Goal: Transaction & Acquisition: Purchase product/service

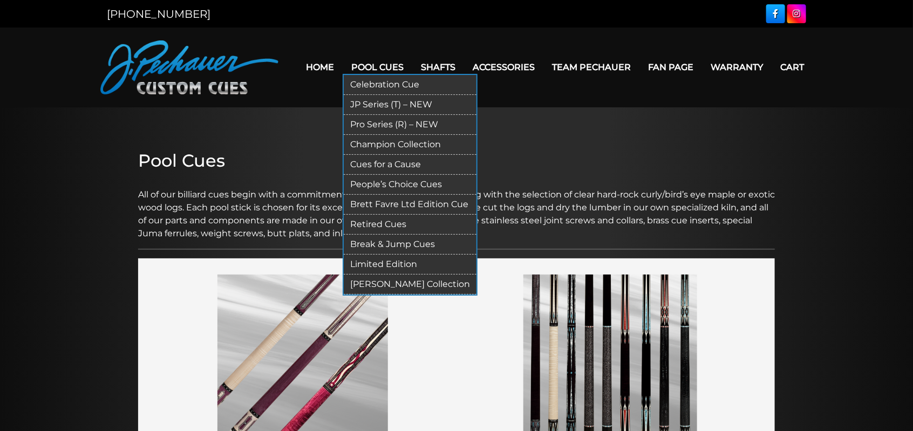
click at [371, 242] on link "Break & Jump Cues" at bounding box center [410, 245] width 133 height 20
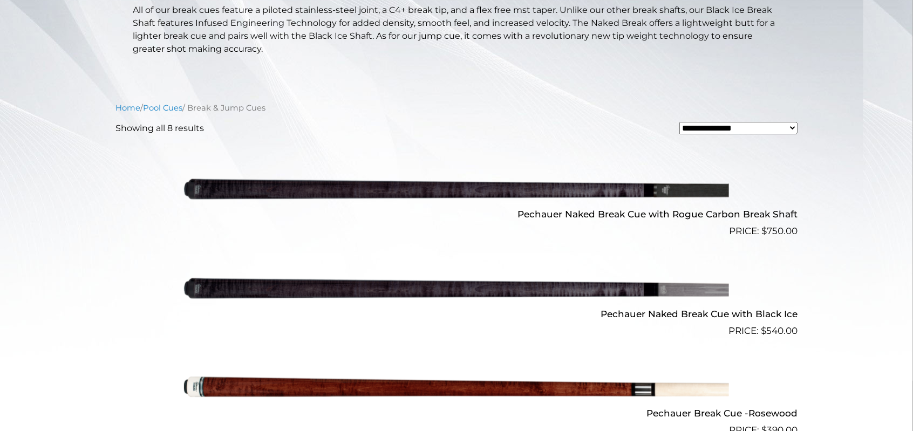
scroll to position [269, 0]
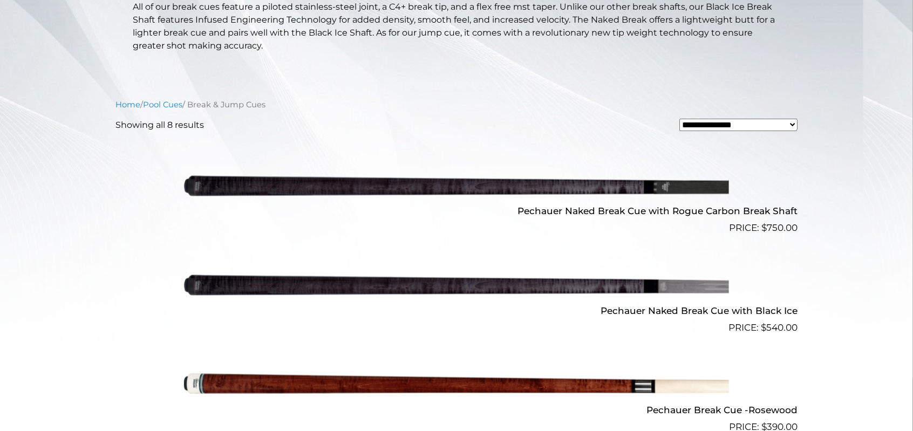
click at [422, 182] on img at bounding box center [456, 185] width 545 height 91
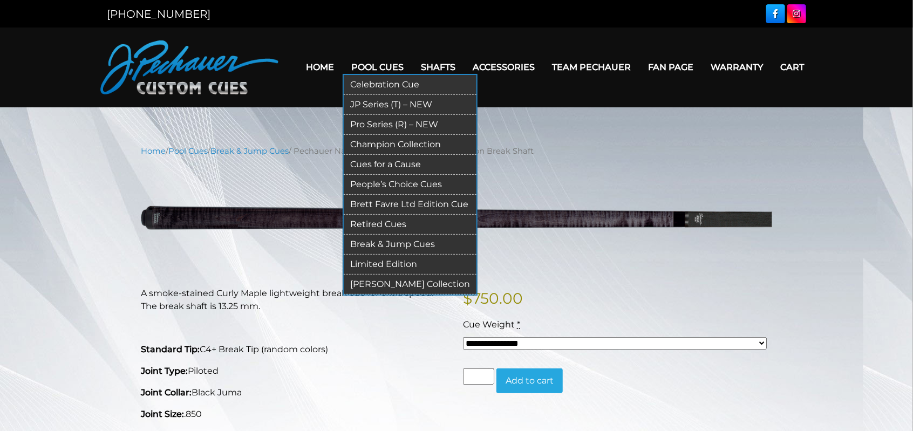
click at [375, 218] on link "Retired Cues" at bounding box center [410, 225] width 133 height 20
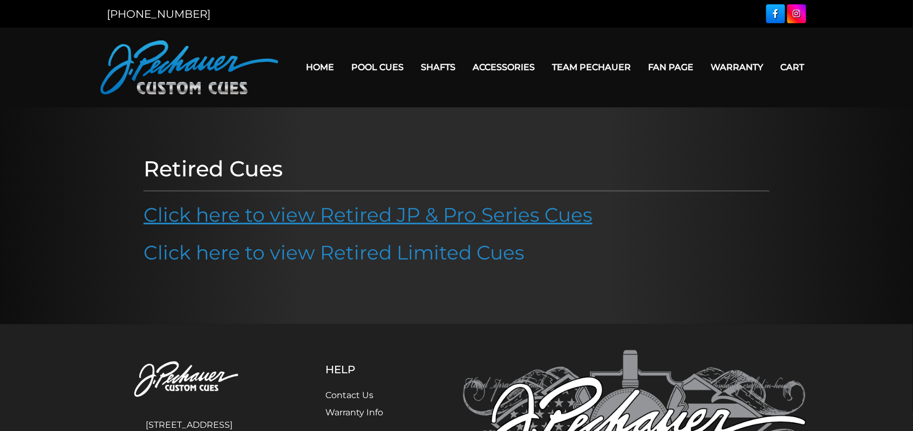
click at [334, 218] on link "Click here to view Retired JP & Pro Series Cues" at bounding box center [367, 215] width 449 height 24
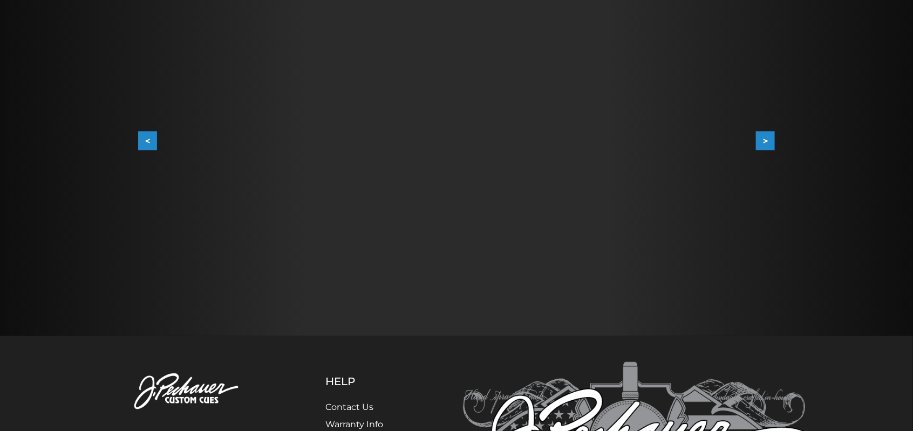
scroll to position [108, 0]
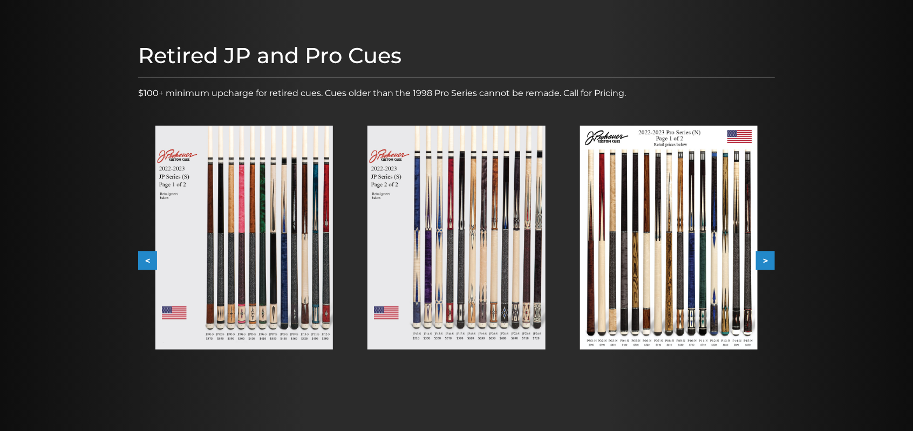
click at [769, 260] on button ">" at bounding box center [765, 260] width 19 height 19
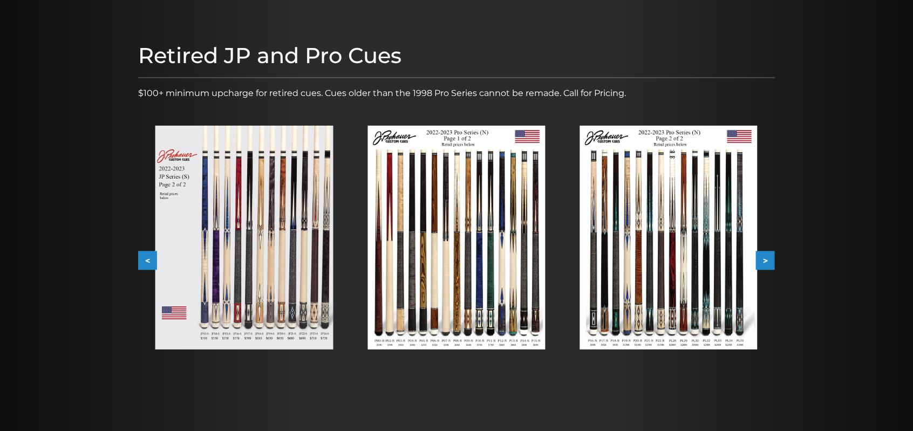
click at [769, 260] on button ">" at bounding box center [765, 260] width 19 height 19
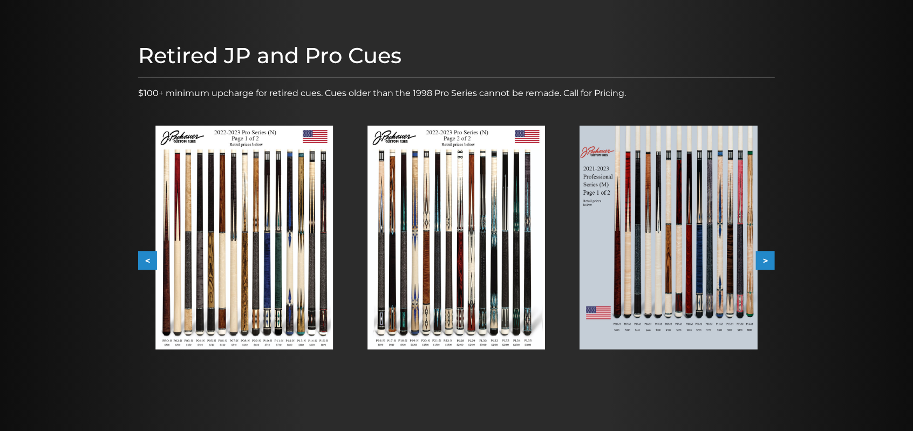
scroll to position [162, 0]
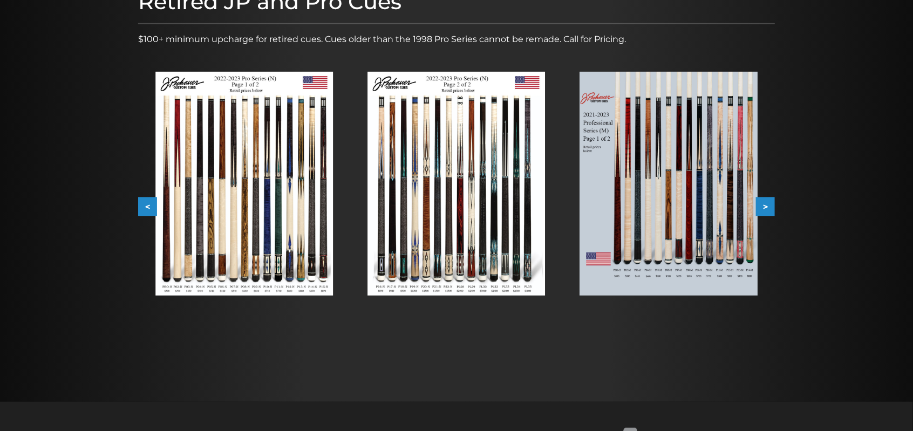
click at [759, 199] on button ">" at bounding box center [765, 206] width 19 height 19
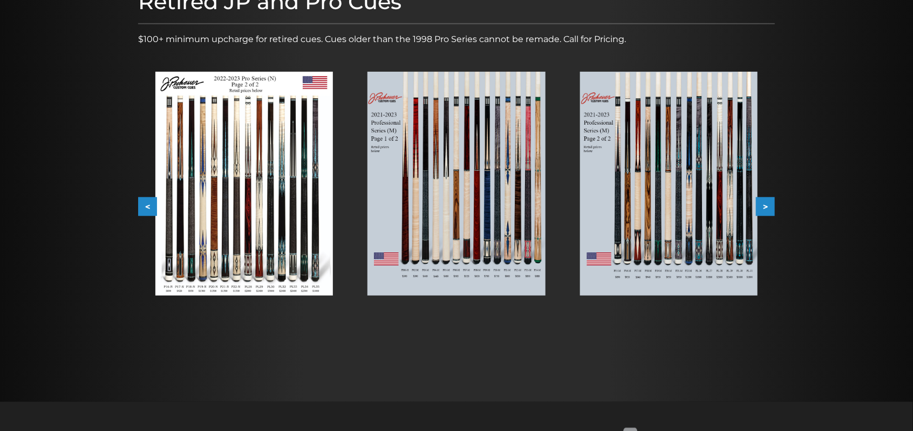
click at [762, 199] on button ">" at bounding box center [765, 206] width 19 height 19
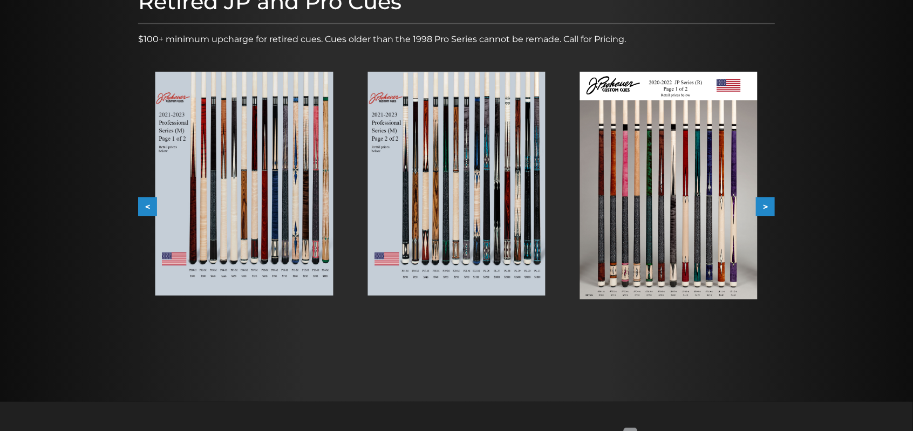
click at [762, 199] on button ">" at bounding box center [765, 206] width 19 height 19
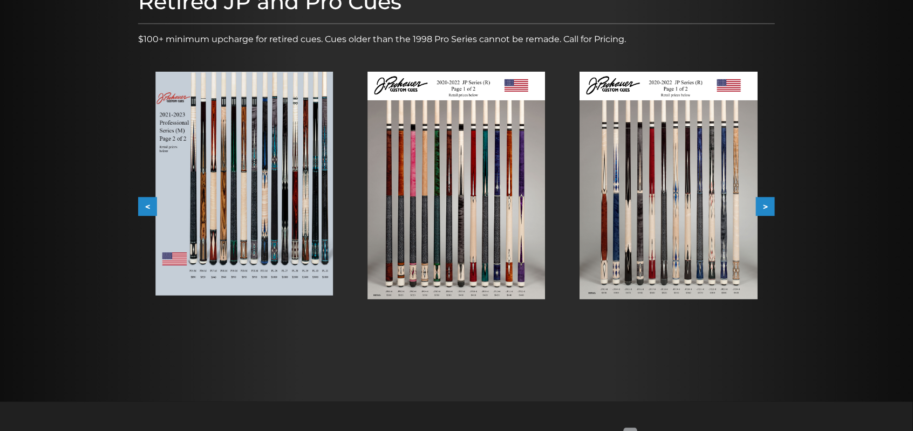
click at [697, 196] on img at bounding box center [668, 186] width 177 height 228
